Goal: Find specific page/section: Find specific page/section

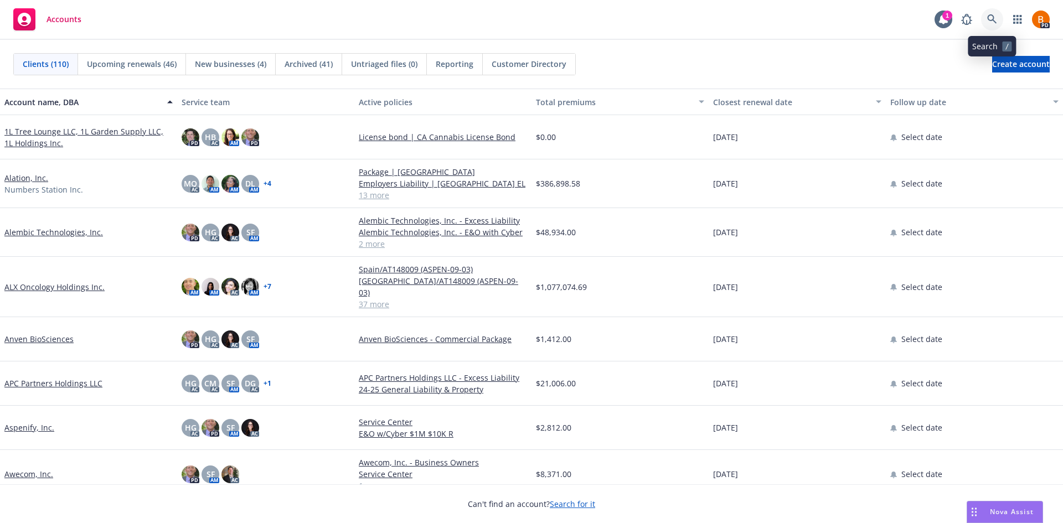
click at [992, 17] on icon at bounding box center [992, 19] width 10 height 10
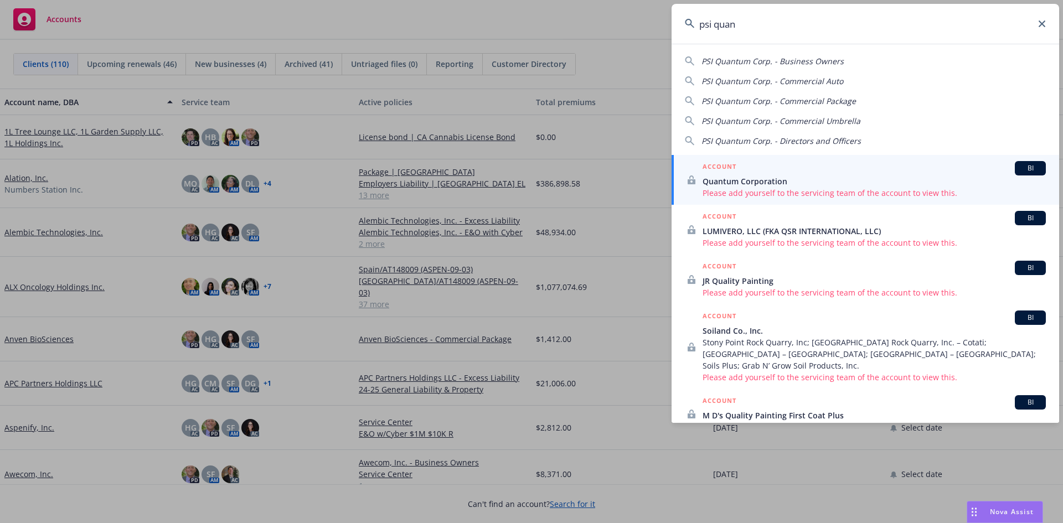
click at [804, 56] on span "PSI Quantum Corp. - Business Owners" at bounding box center [773, 61] width 142 height 11
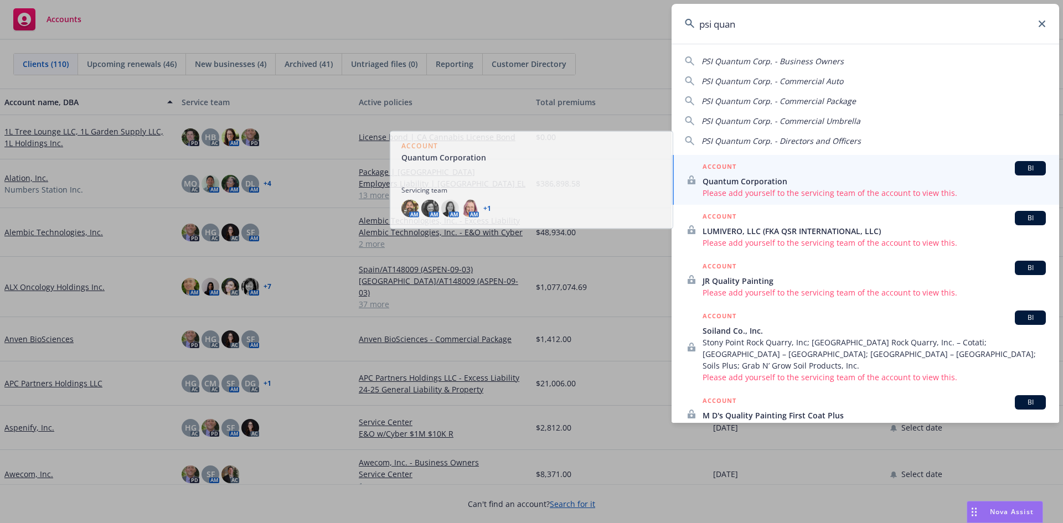
type input "PSI Quantum Corp. - Business Owners"
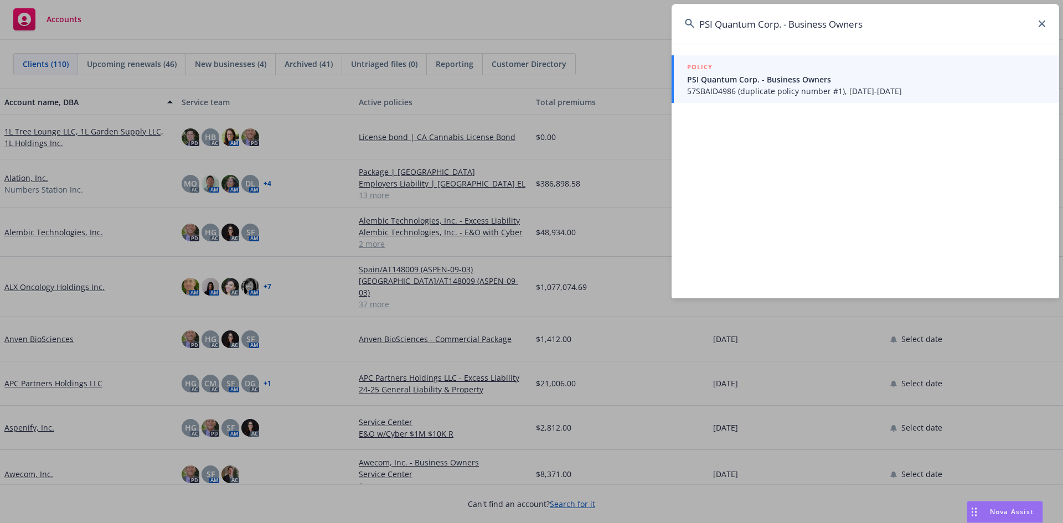
click at [793, 78] on span "PSI Quantum Corp. - Business Owners" at bounding box center [866, 80] width 359 height 12
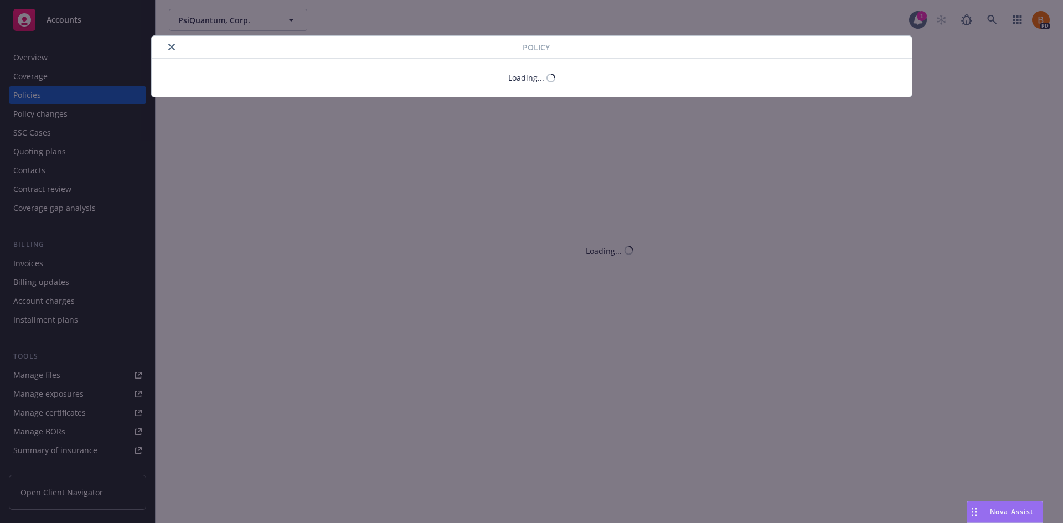
click at [172, 47] on button "close" at bounding box center [171, 46] width 13 height 13
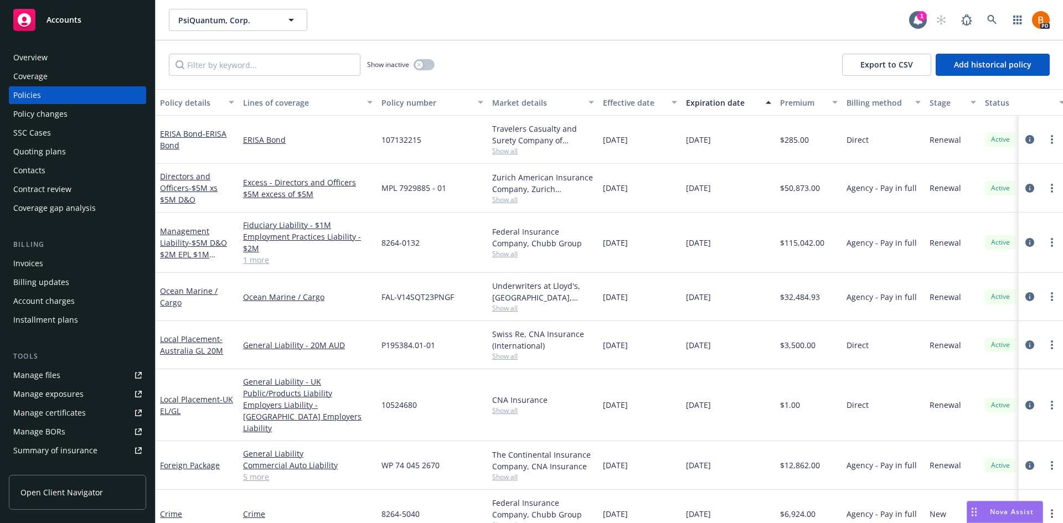
click at [166, 50] on div "Show inactive Export to CSV Add historical policy" at bounding box center [610, 64] width 908 height 49
click at [32, 94] on div "Policies" at bounding box center [27, 95] width 28 height 18
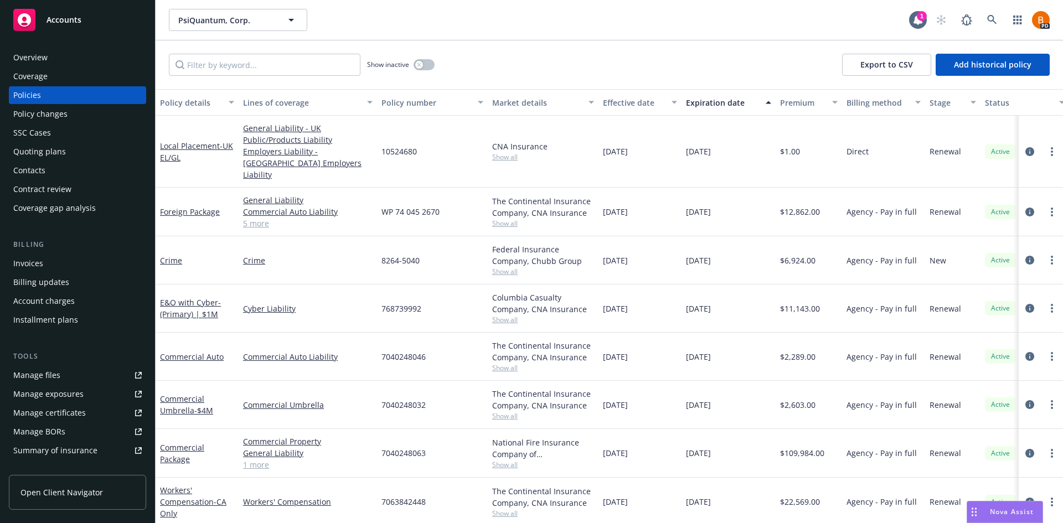
scroll to position [277, 0]
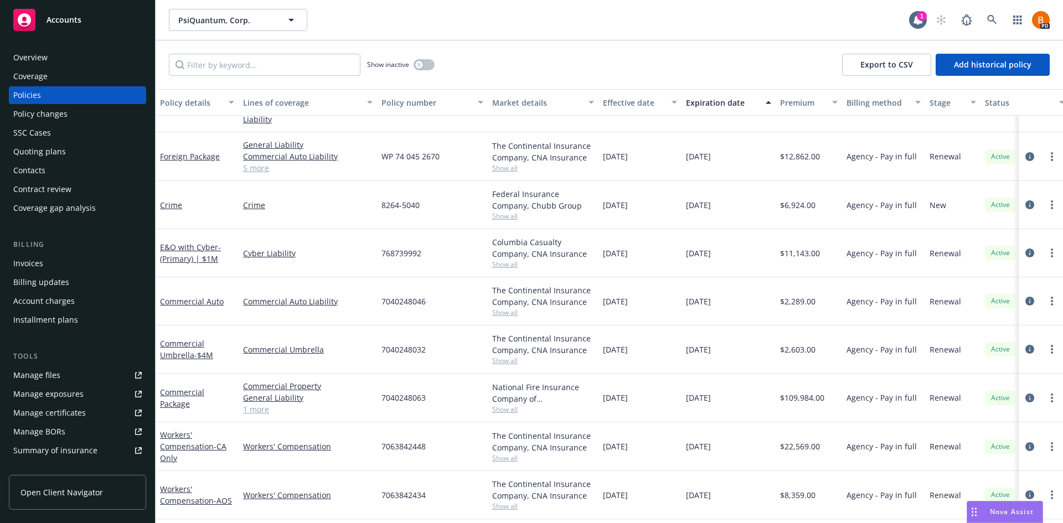
click at [1006, 509] on span "Nova Assist" at bounding box center [1012, 511] width 44 height 9
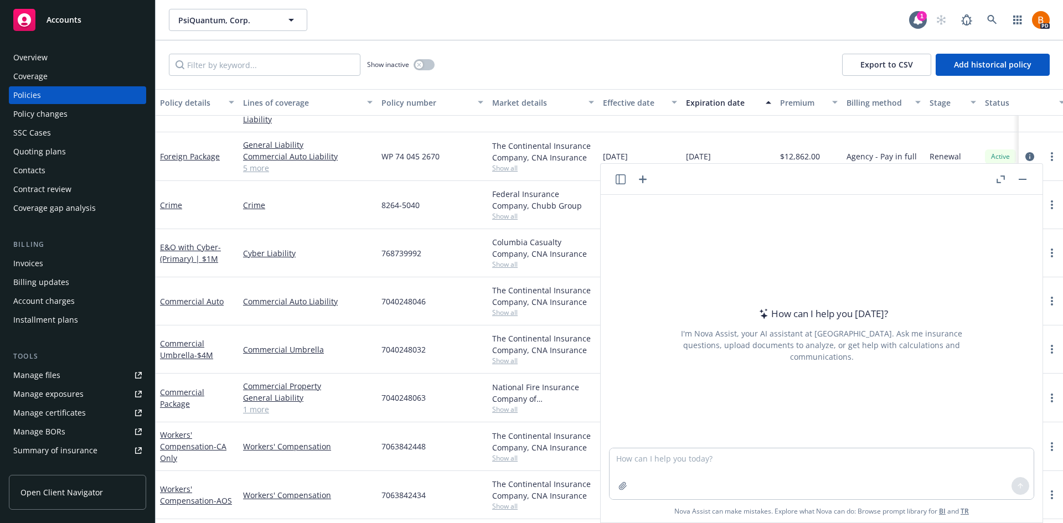
click at [967, 501] on button "Nova Assist" at bounding box center [1005, 512] width 76 height 22
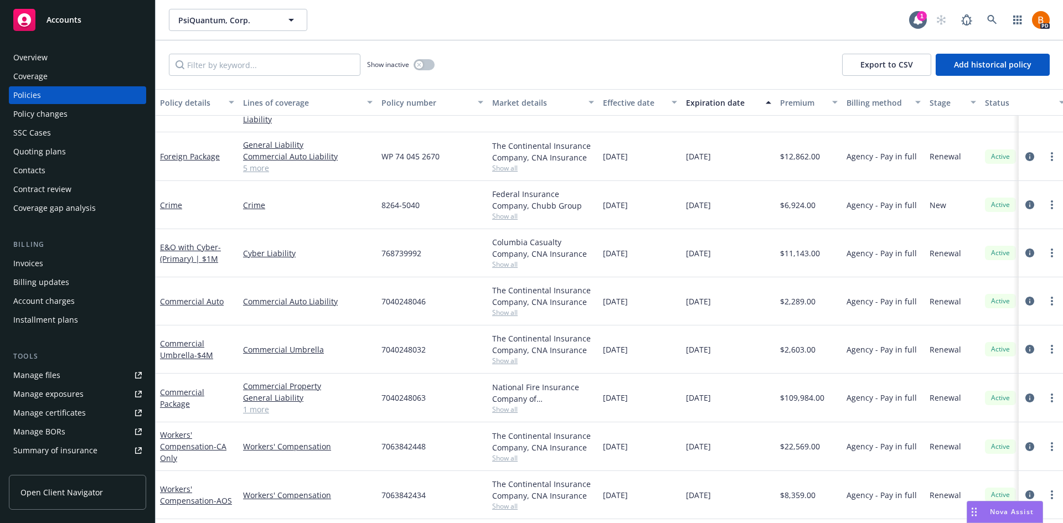
click at [995, 518] on div "Nova Assist" at bounding box center [1004, 512] width 75 height 21
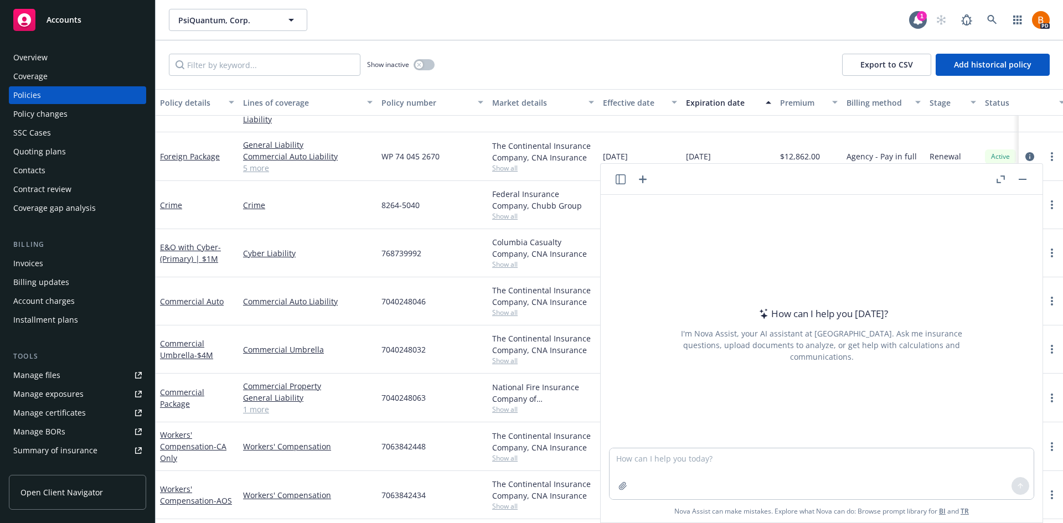
click at [998, 183] on button "button" at bounding box center [1000, 179] width 13 height 13
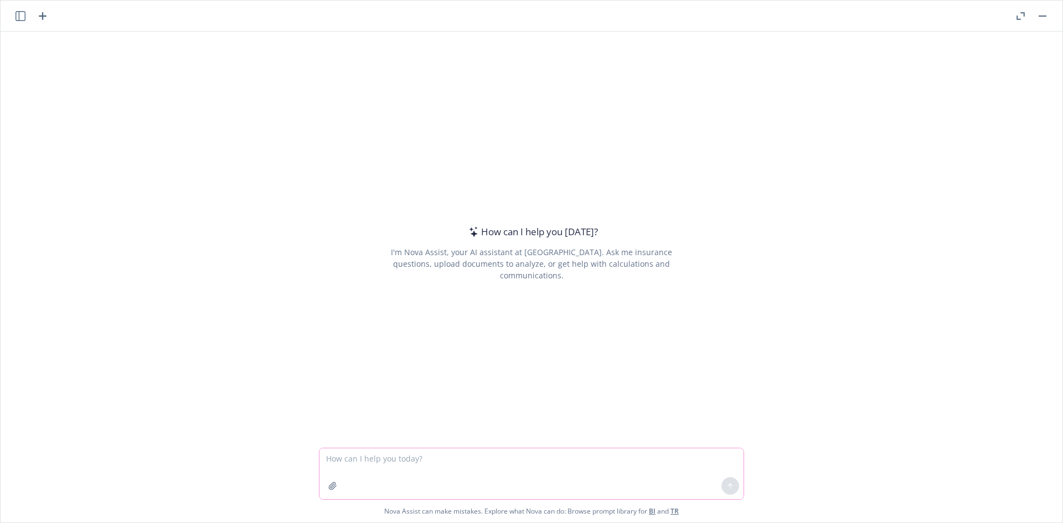
click at [432, 456] on textarea at bounding box center [532, 474] width 424 height 51
type textarea "Special form vs. all risk"
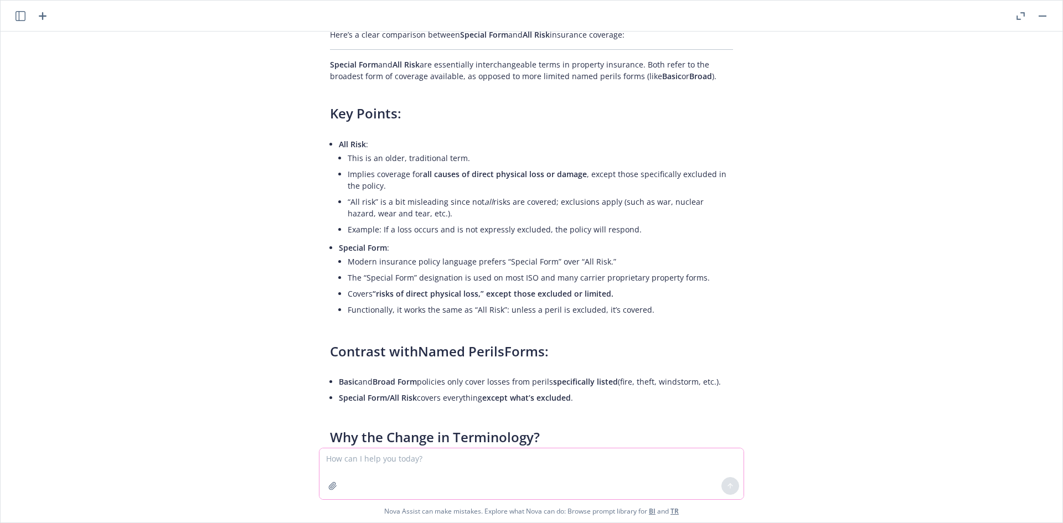
scroll to position [55, 0]
